Goal: Information Seeking & Learning: Learn about a topic

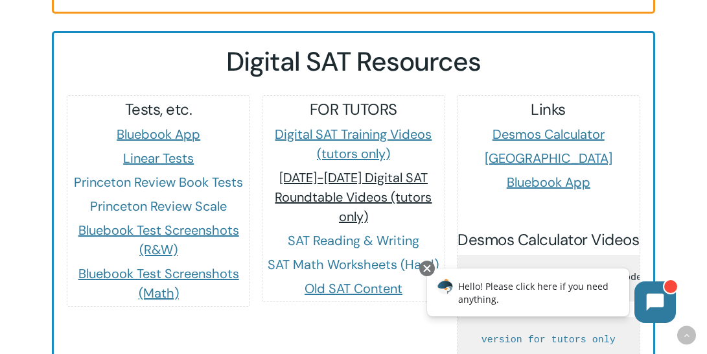
scroll to position [1221, 0]
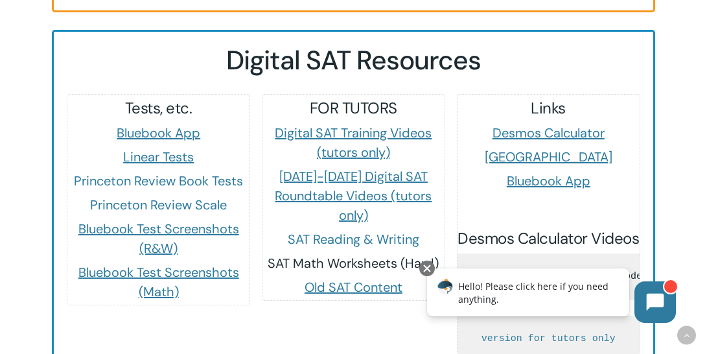
click at [365, 255] on link "SAT Math Worksheets (Hard)" at bounding box center [353, 263] width 171 height 17
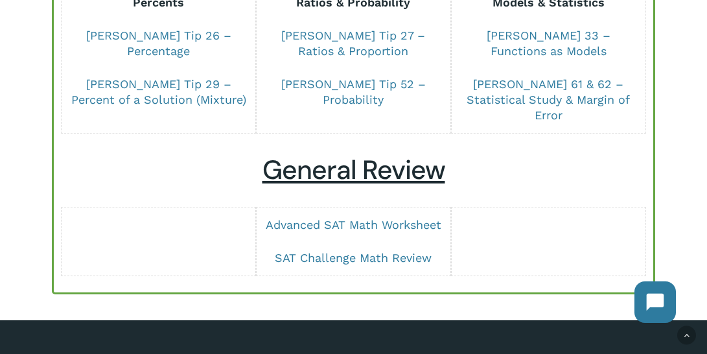
scroll to position [1152, 0]
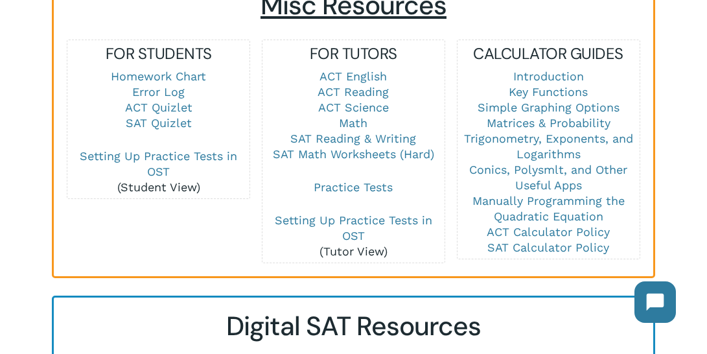
scroll to position [955, 0]
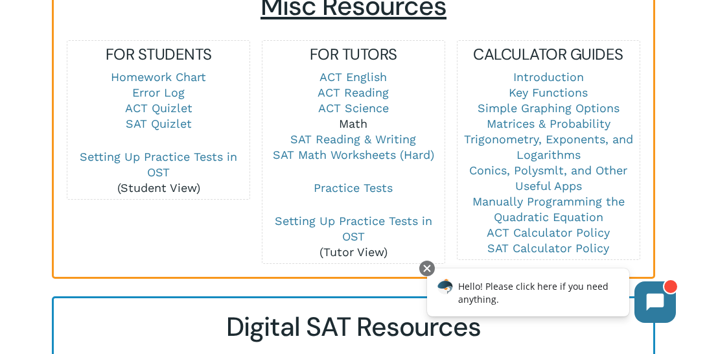
click at [361, 117] on link "Math" at bounding box center [353, 124] width 29 height 14
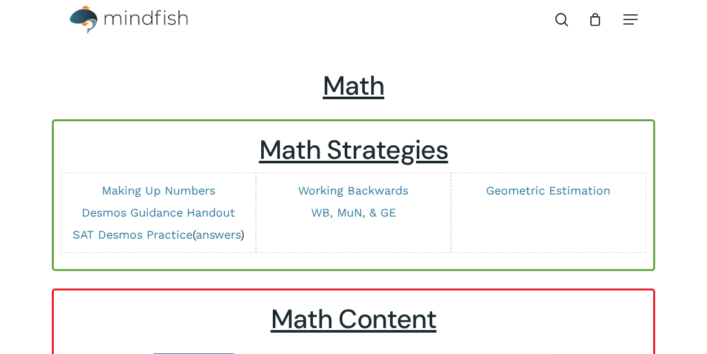
scroll to position [25, 0]
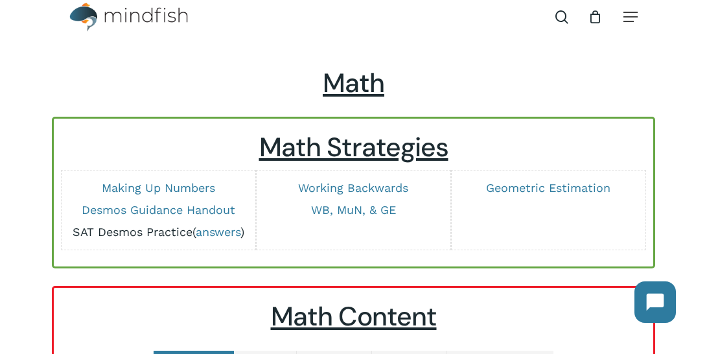
click at [165, 227] on link "SAT Desmos Practice" at bounding box center [133, 232] width 120 height 14
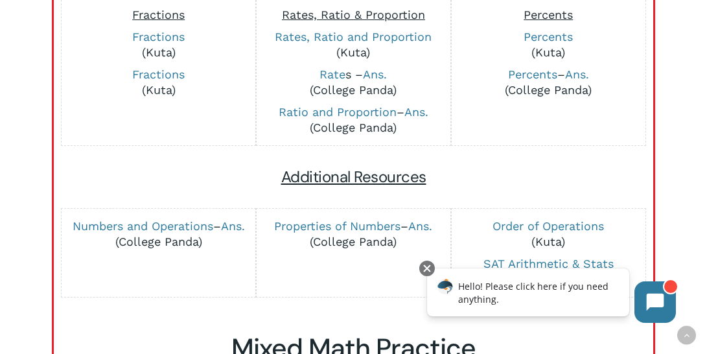
scroll to position [414, 0]
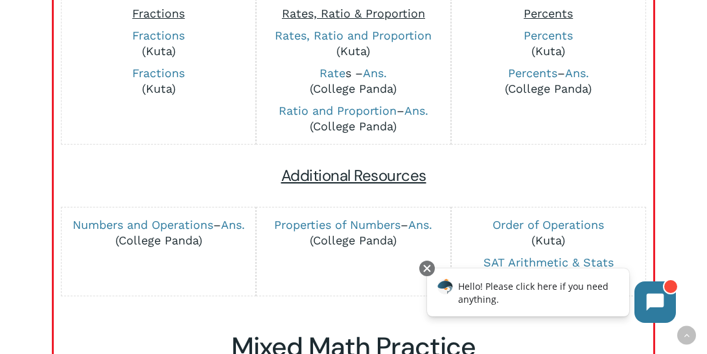
click at [508, 158] on div "Fractions Fractions (Kuta) Fractions (Kuta) Rates, Ratio & Proportion Rates, Ra…" at bounding box center [353, 154] width 573 height 318
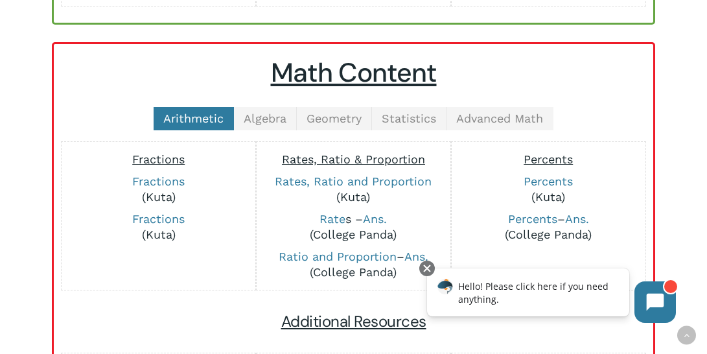
scroll to position [221, 0]
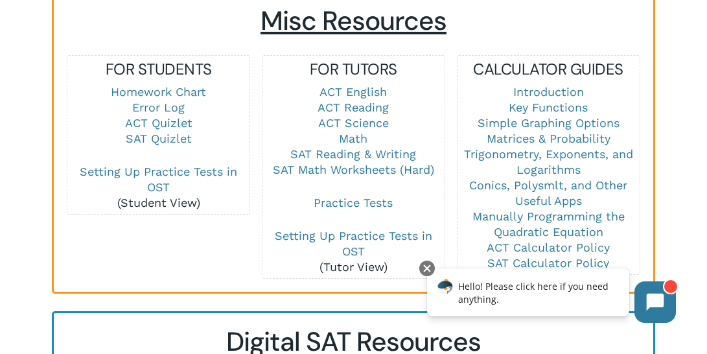
scroll to position [933, 0]
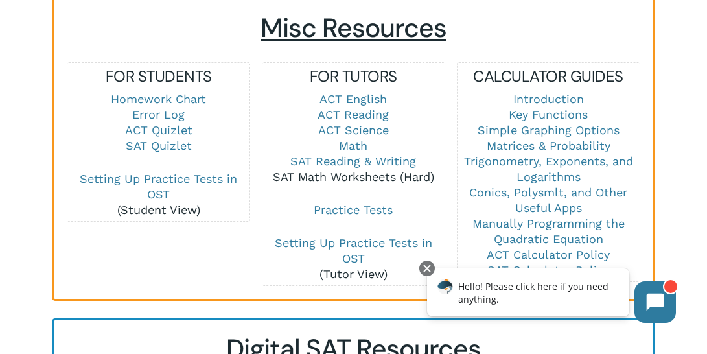
click at [372, 170] on link "SAT Math Worksheets (Hard)" at bounding box center [353, 177] width 161 height 14
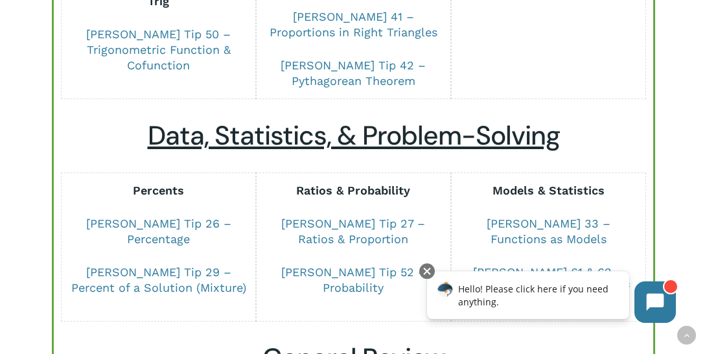
scroll to position [953, 0]
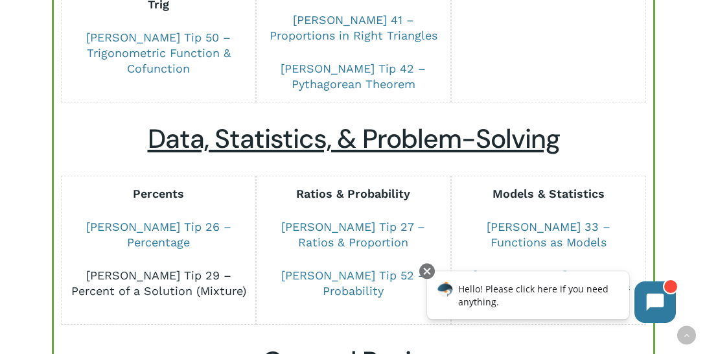
click at [176, 268] on link "[PERSON_NAME] Tip 29 – Percent of a Solution (Mixture)" at bounding box center [158, 282] width 175 height 29
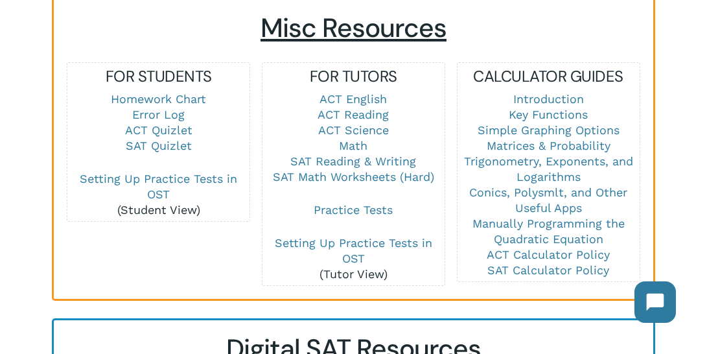
scroll to position [942, 0]
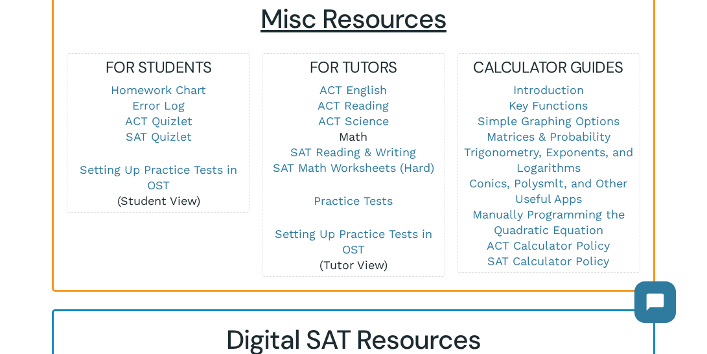
click at [358, 130] on link "Math" at bounding box center [353, 137] width 29 height 14
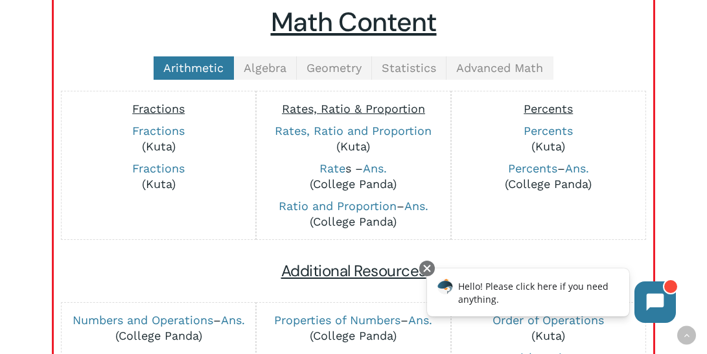
scroll to position [310, 0]
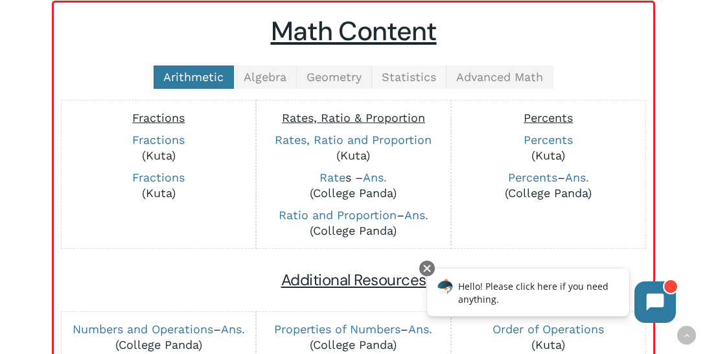
click at [393, 84] on link "Statistics" at bounding box center [409, 76] width 74 height 23
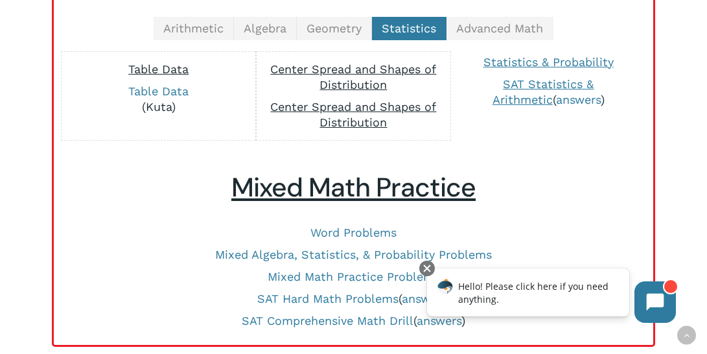
scroll to position [356, 0]
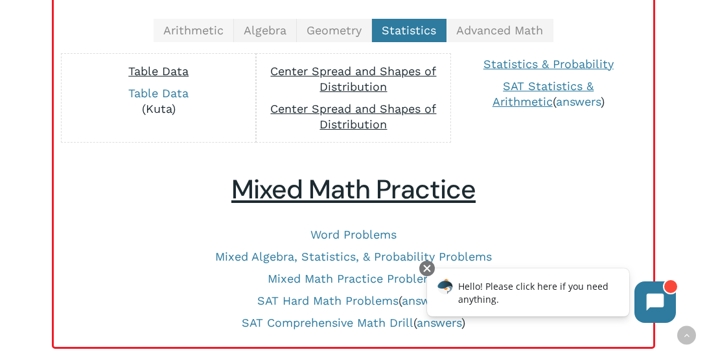
click at [214, 31] on span "Arithmetic" at bounding box center [193, 30] width 60 height 14
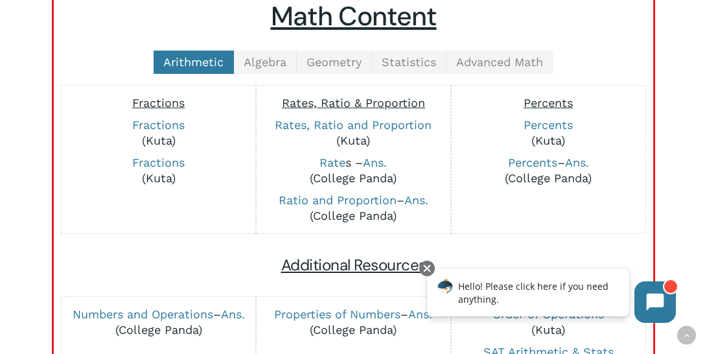
scroll to position [313, 0]
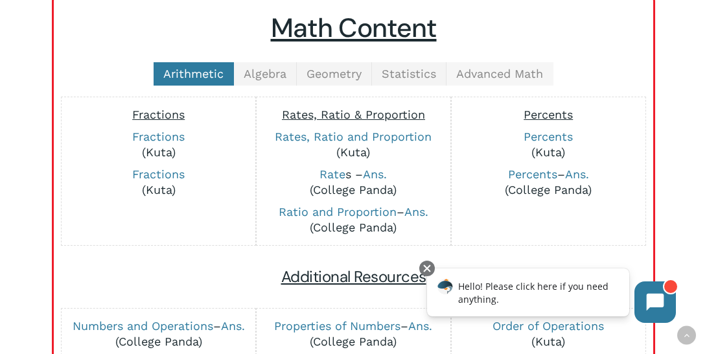
click at [491, 62] on link "Advanced Math" at bounding box center [499, 73] width 107 height 23
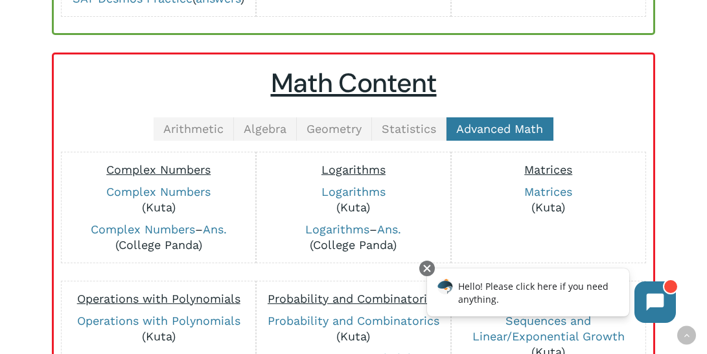
scroll to position [255, 0]
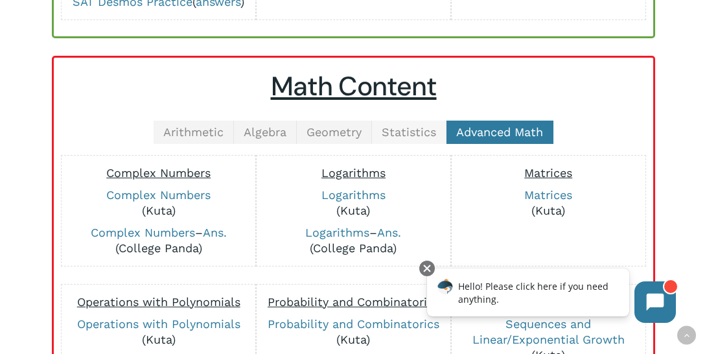
click at [423, 134] on span "Statistics" at bounding box center [409, 132] width 54 height 14
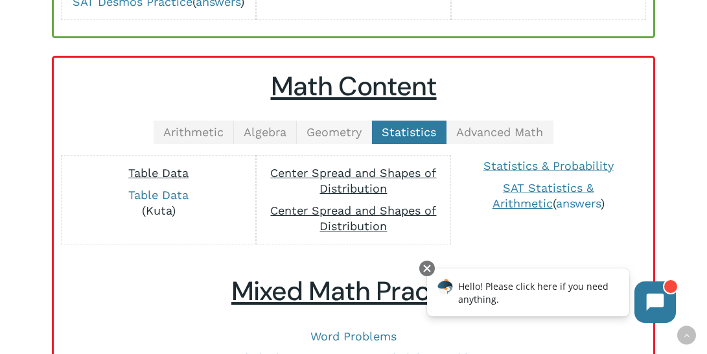
click at [344, 136] on span "Geometry" at bounding box center [333, 132] width 55 height 14
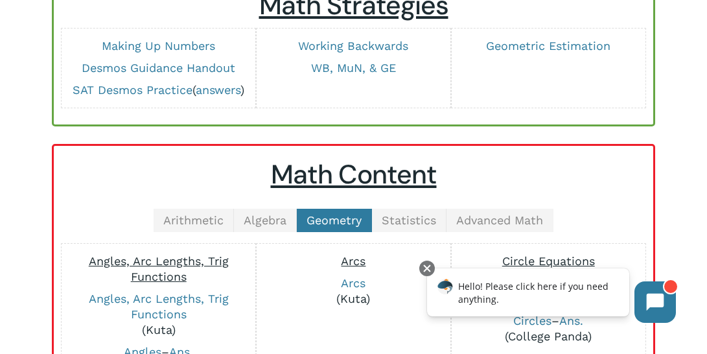
scroll to position [167, 0]
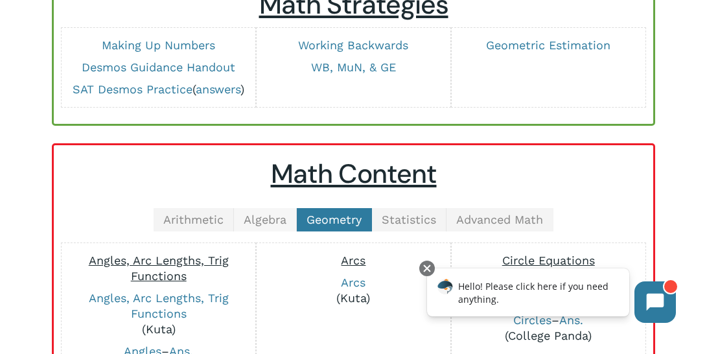
click at [275, 222] on span "Algebra" at bounding box center [265, 219] width 43 height 14
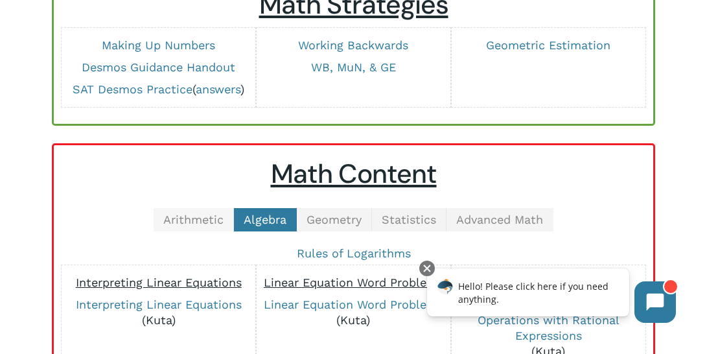
click at [192, 224] on span "Arithmetic" at bounding box center [193, 219] width 60 height 14
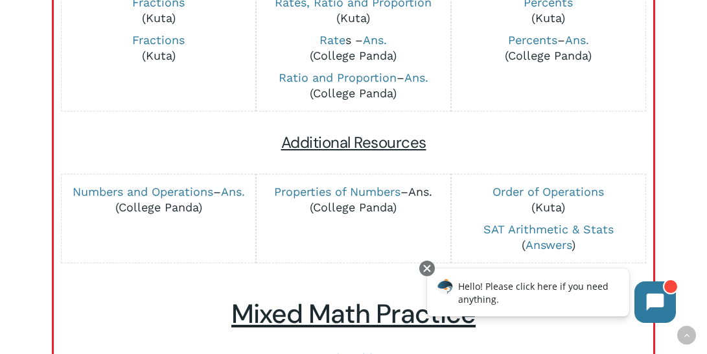
scroll to position [447, 0]
click at [518, 225] on link "SAT Arithmetic & Stats" at bounding box center [548, 229] width 130 height 14
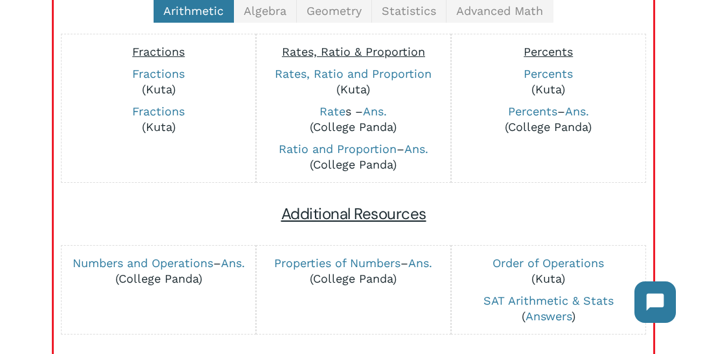
scroll to position [362, 0]
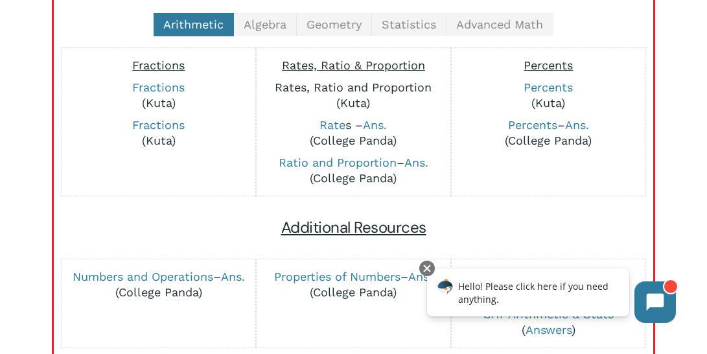
click at [315, 86] on link "Rates, Ratio and Proportion" at bounding box center [353, 87] width 157 height 14
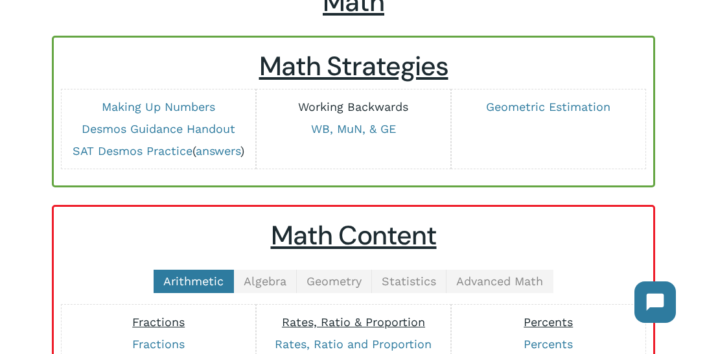
scroll to position [286, 0]
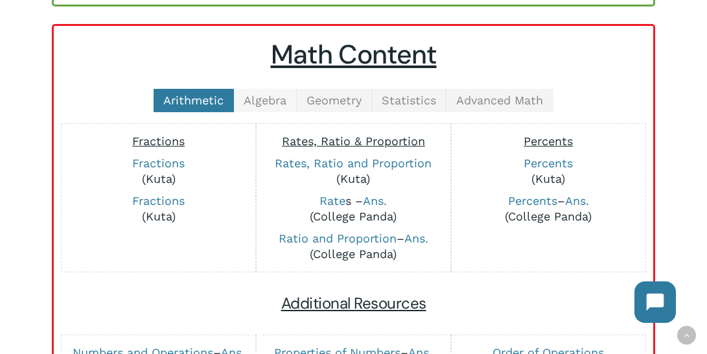
click at [275, 105] on span "Algebra" at bounding box center [265, 100] width 43 height 14
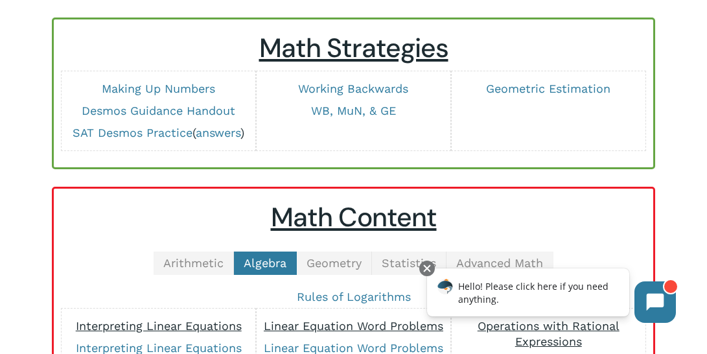
scroll to position [131, 0]
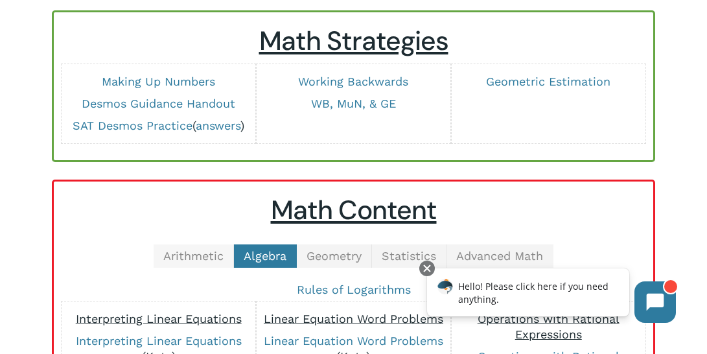
click at [194, 255] on span "Arithmetic" at bounding box center [193, 256] width 60 height 14
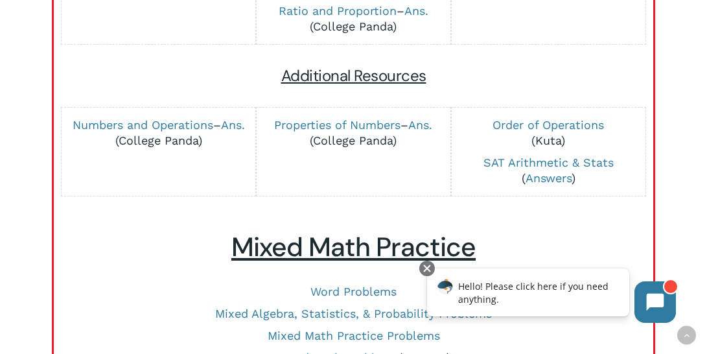
scroll to position [519, 0]
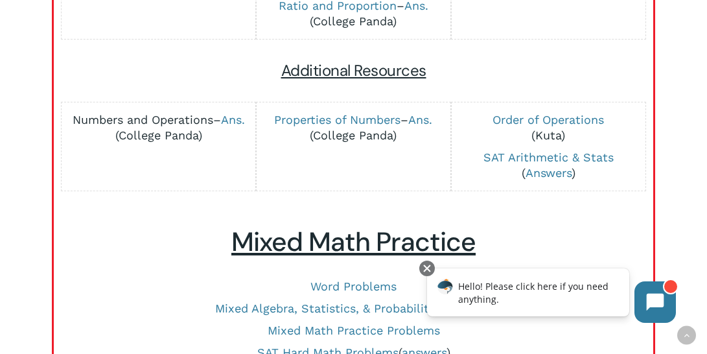
click at [200, 125] on link "Numbers and Operations" at bounding box center [143, 120] width 141 height 14
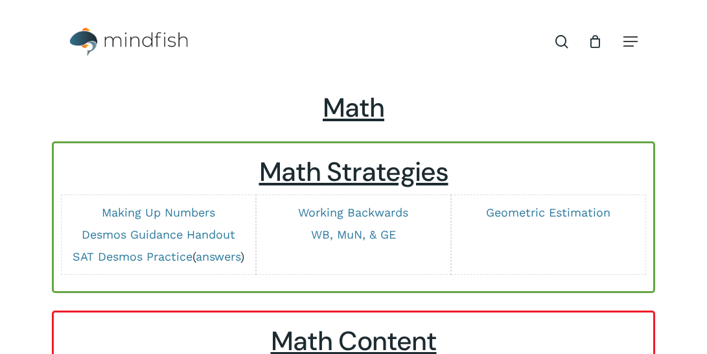
scroll to position [519, 0]
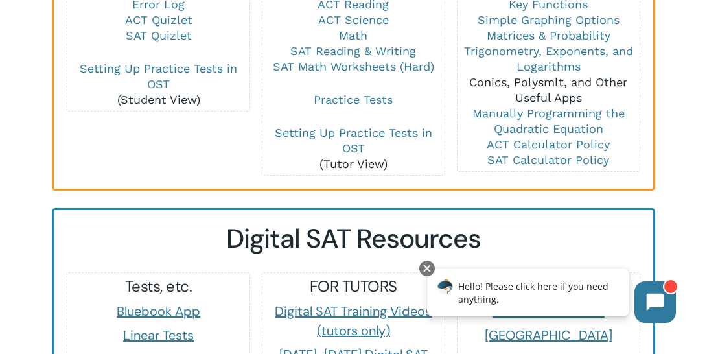
scroll to position [1021, 0]
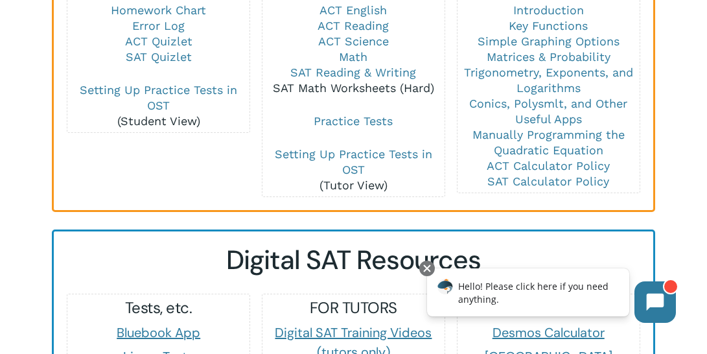
click at [371, 81] on link "SAT Math Worksheets (Hard)" at bounding box center [353, 88] width 161 height 14
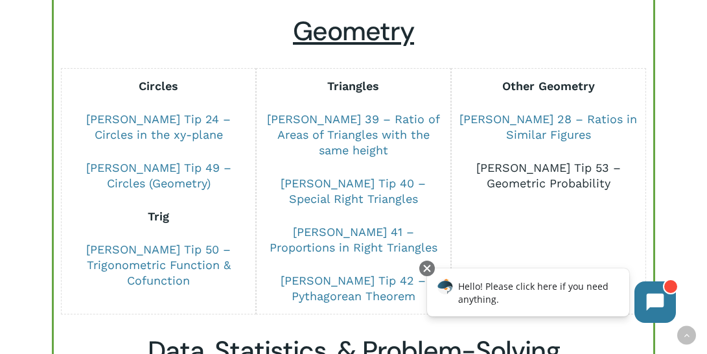
scroll to position [747, 0]
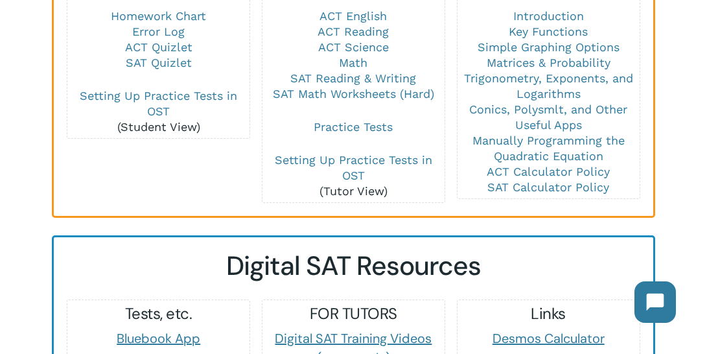
scroll to position [1008, 0]
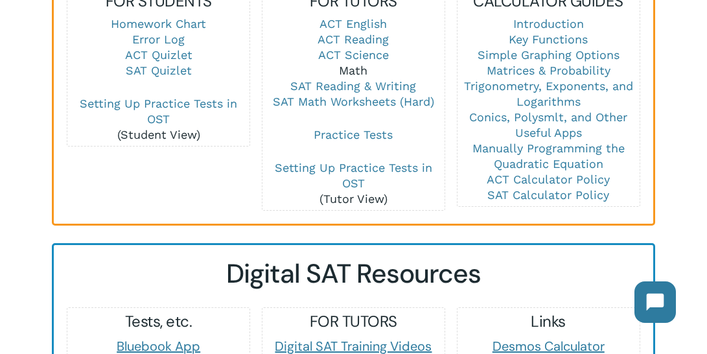
click at [361, 63] on link "Math" at bounding box center [353, 70] width 29 height 14
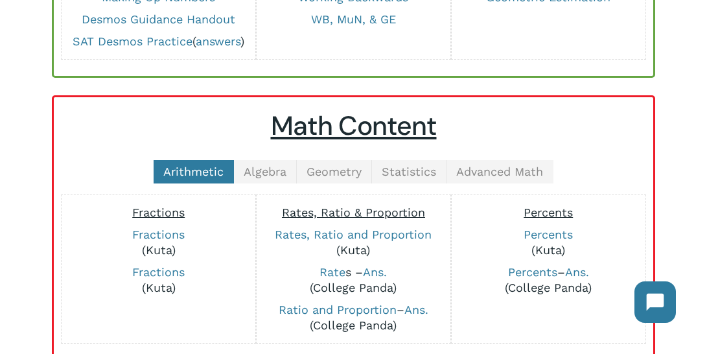
scroll to position [224, 0]
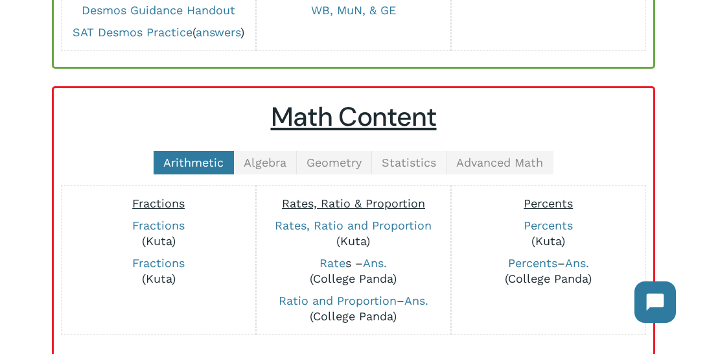
click at [403, 155] on span "Statistics" at bounding box center [409, 162] width 54 height 14
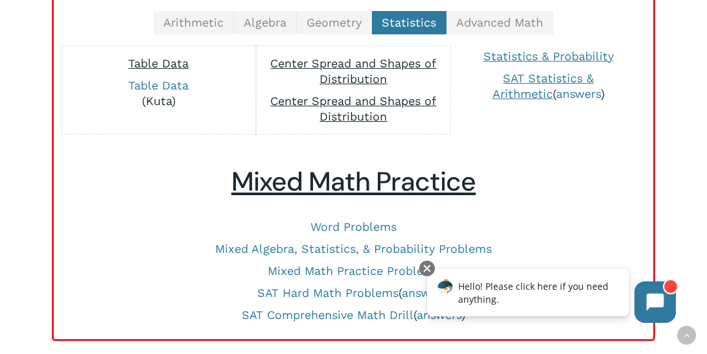
scroll to position [357, 0]
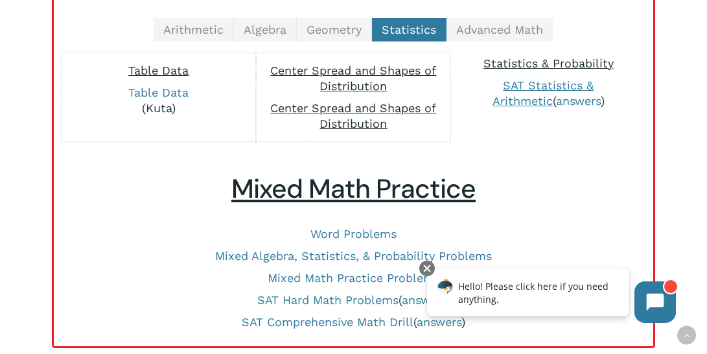
click at [553, 62] on span "Statistics & Probability" at bounding box center [548, 63] width 130 height 14
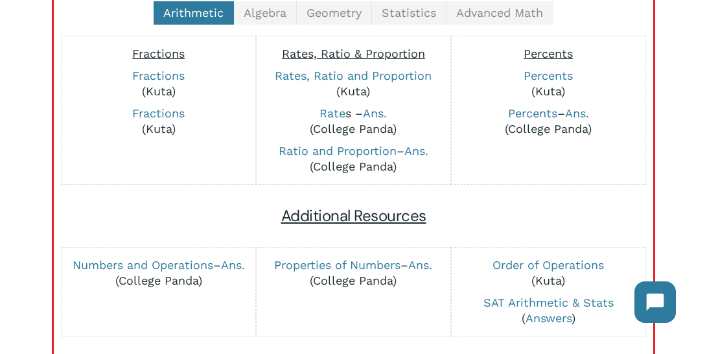
scroll to position [361, 0]
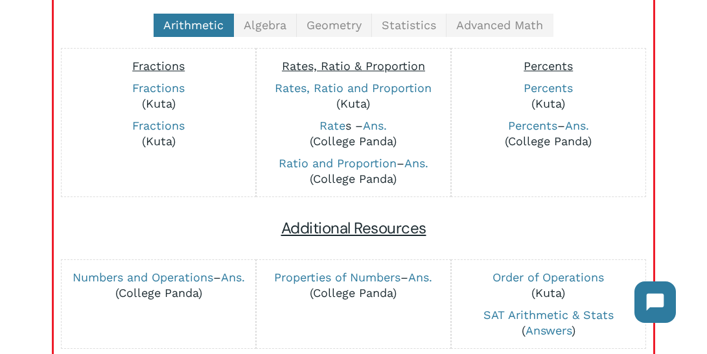
click at [407, 31] on link "Statistics" at bounding box center [409, 25] width 74 height 23
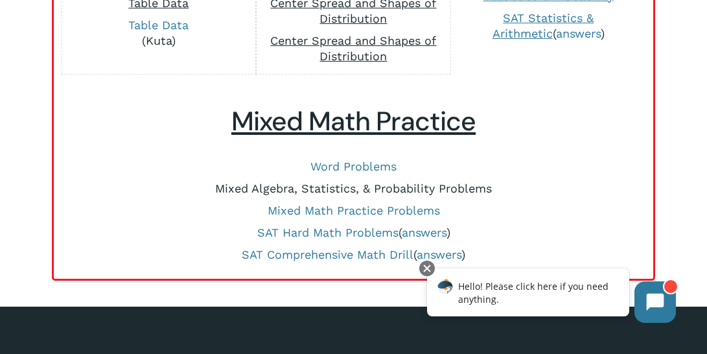
scroll to position [426, 0]
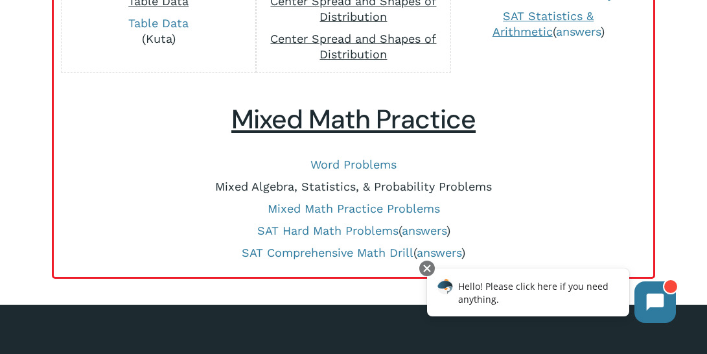
click at [420, 191] on link "Mixed Algebra, Statistics, & Probability Problems" at bounding box center [353, 186] width 277 height 14
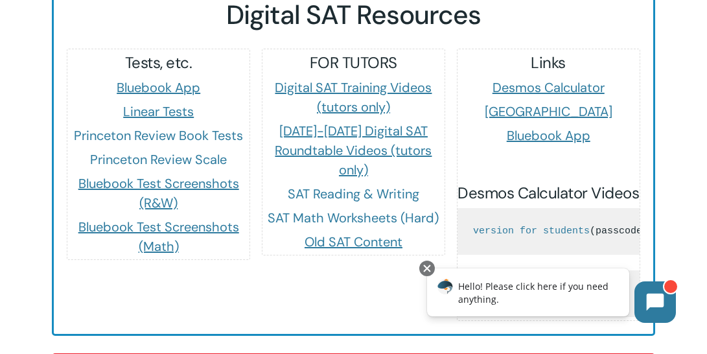
scroll to position [1279, 0]
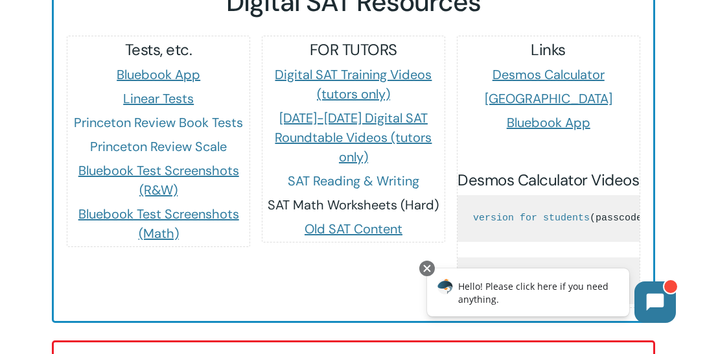
click at [374, 196] on link "SAT Math Worksheets (Hard)" at bounding box center [353, 204] width 171 height 17
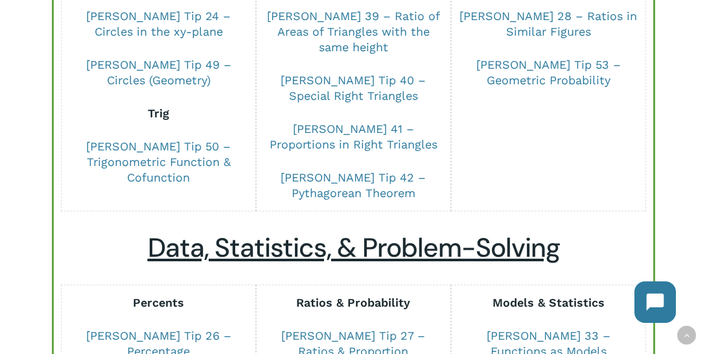
scroll to position [847, 0]
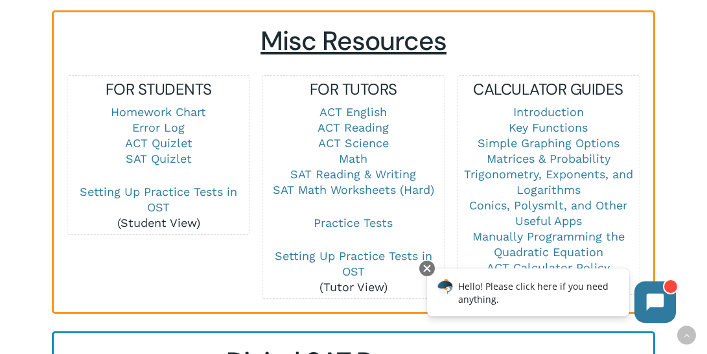
scroll to position [925, 0]
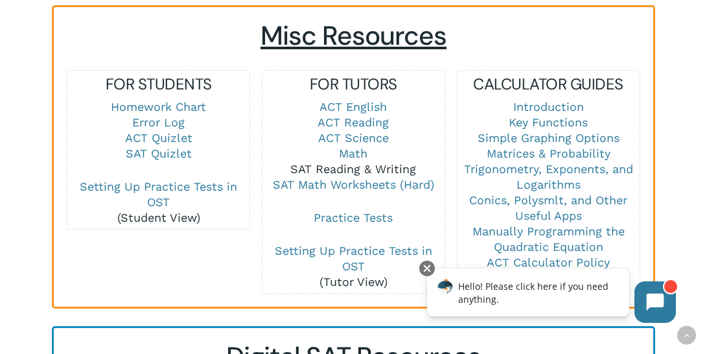
click at [334, 162] on link "SAT Reading & Writing" at bounding box center [353, 169] width 126 height 14
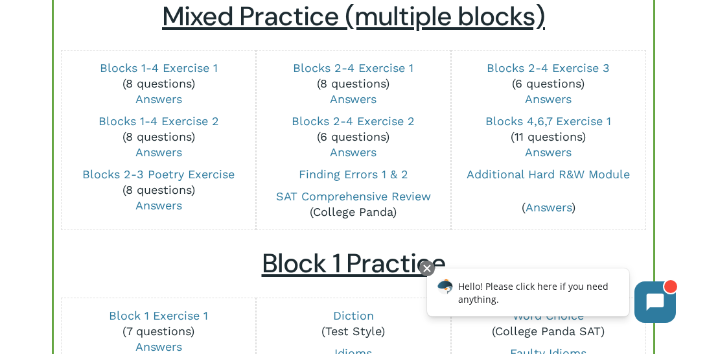
scroll to position [141, 0]
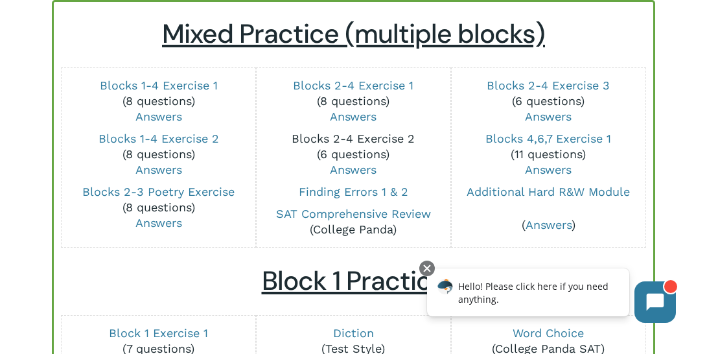
click at [369, 139] on link "Blocks 2-4 Exercise 2" at bounding box center [352, 138] width 123 height 14
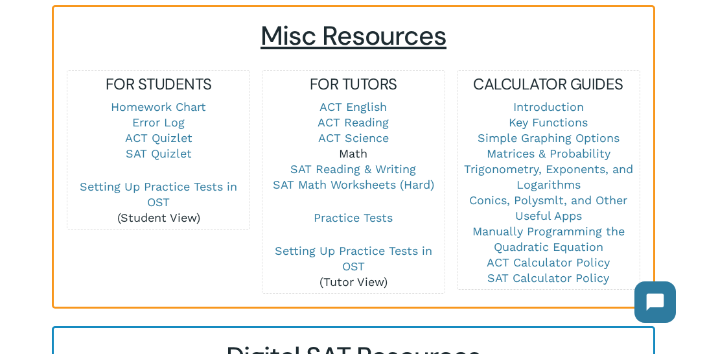
click at [349, 146] on link "Math" at bounding box center [353, 153] width 29 height 14
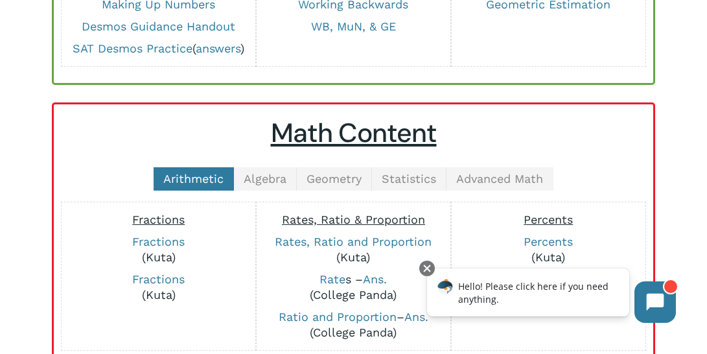
scroll to position [212, 0]
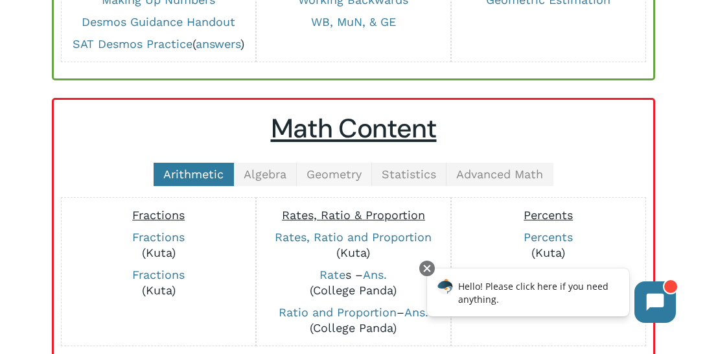
click at [350, 168] on span "Geometry" at bounding box center [333, 174] width 55 height 14
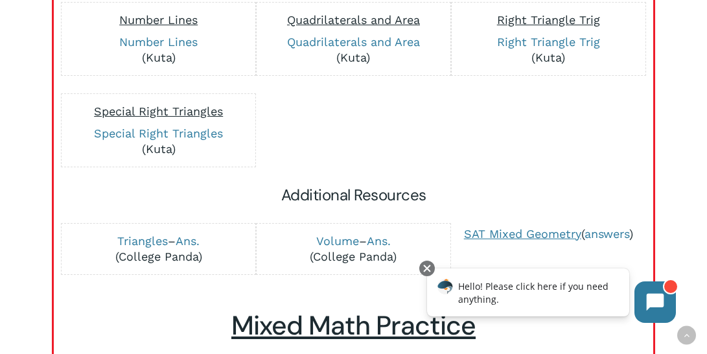
scroll to position [725, 0]
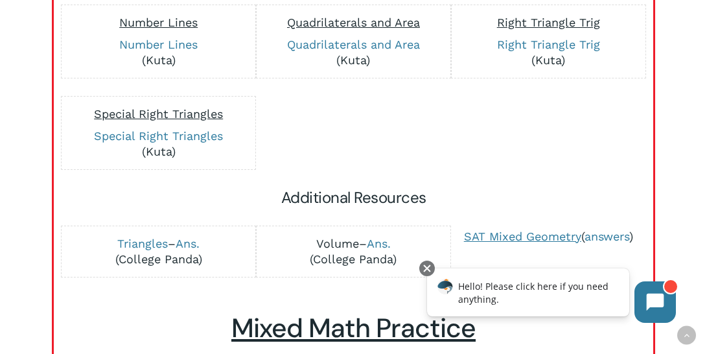
click at [324, 236] on link "Volume" at bounding box center [337, 243] width 43 height 14
